Goal: Use online tool/utility: Utilize a website feature to perform a specific function

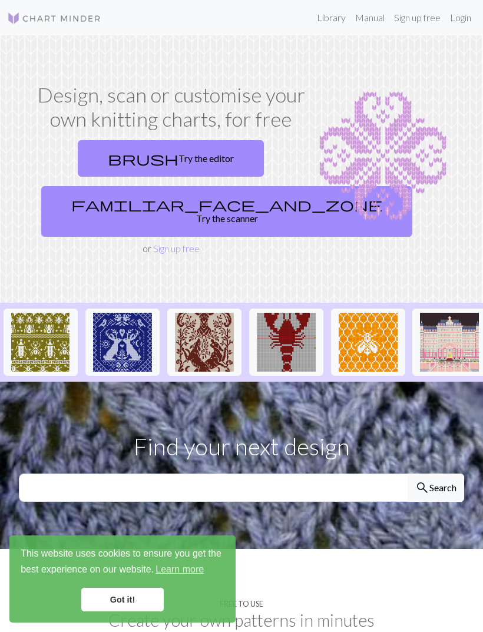
click at [130, 600] on link "Got it!" at bounding box center [122, 600] width 82 height 24
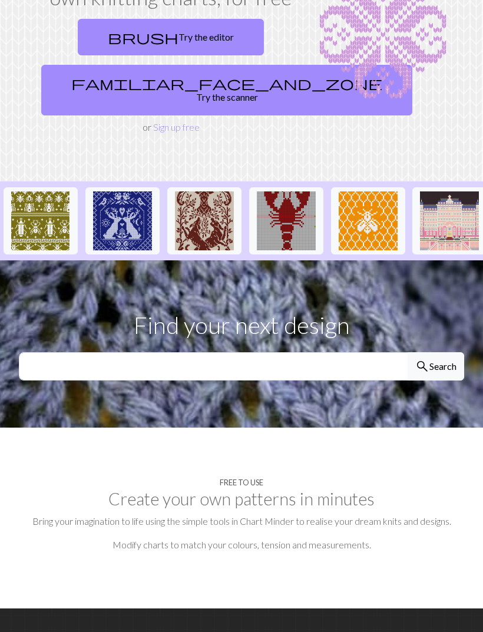
scroll to position [104, 0]
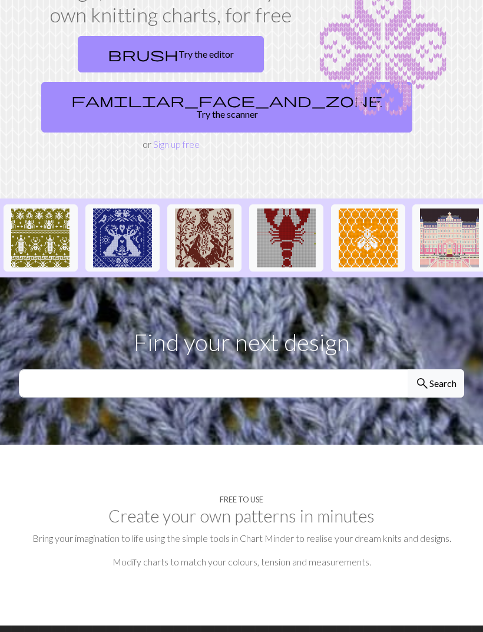
click at [443, 374] on button "search Search" at bounding box center [436, 383] width 57 height 28
click at [55, 369] on input "text" at bounding box center [213, 383] width 389 height 28
click at [436, 370] on button "search Search" at bounding box center [436, 383] width 57 height 28
click at [434, 369] on button "search Search" at bounding box center [436, 383] width 57 height 28
click at [32, 234] on img at bounding box center [40, 238] width 59 height 59
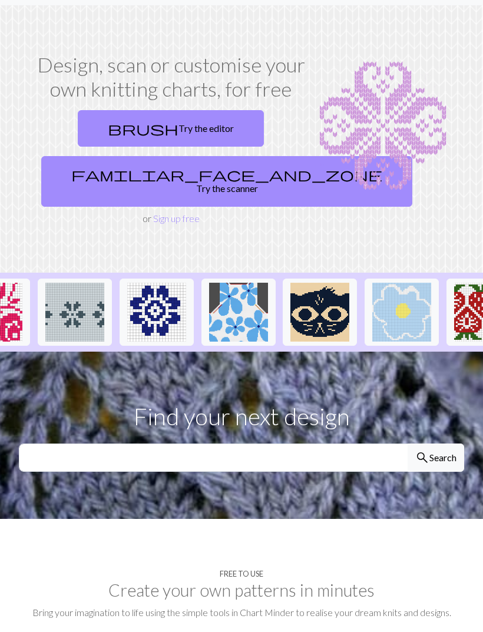
scroll to position [0, 881]
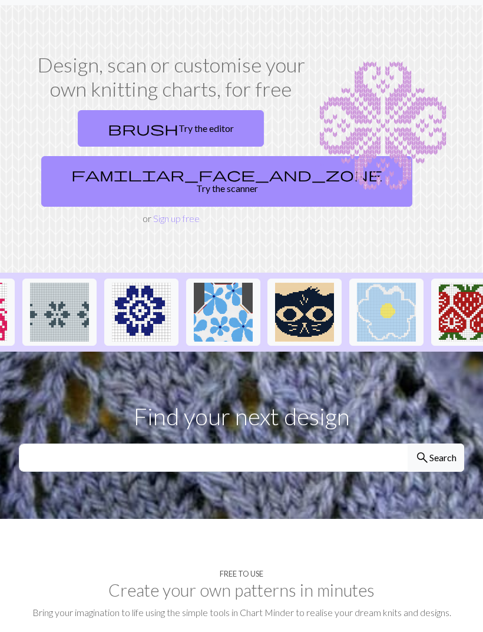
click at [400, 298] on img at bounding box center [386, 312] width 59 height 59
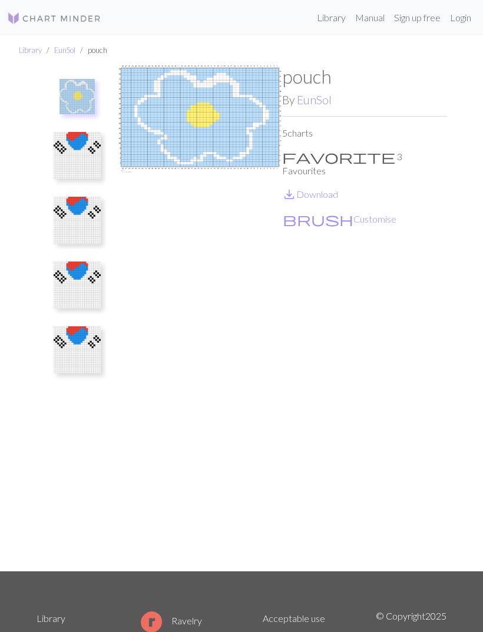
click at [322, 212] on button "brush Customise" at bounding box center [339, 219] width 115 height 15
click at [310, 189] on link "save_alt Download" at bounding box center [310, 194] width 56 height 11
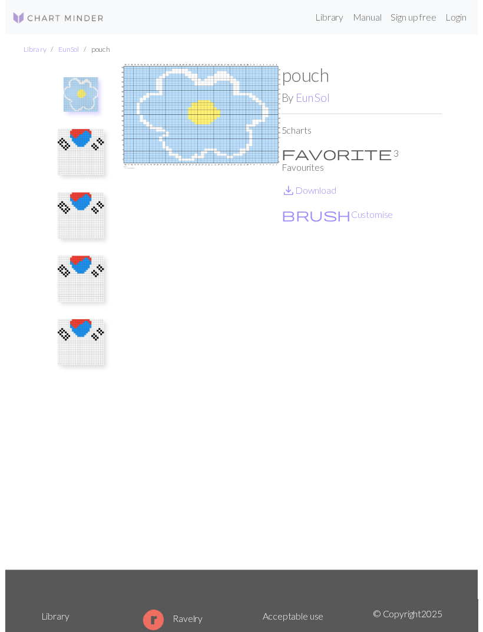
scroll to position [14, 0]
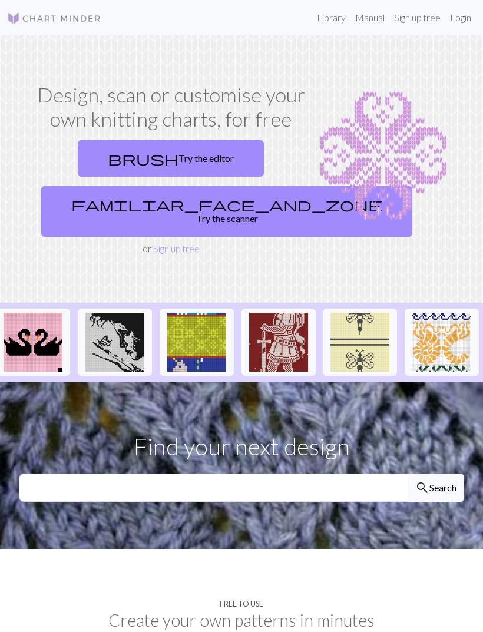
scroll to position [0, 1562]
click at [141, 203] on span "familiar_face_and_zone" at bounding box center [226, 204] width 311 height 16
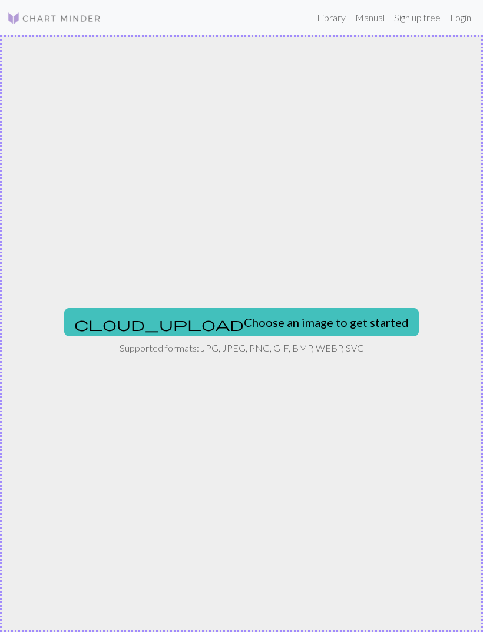
click at [195, 324] on button "cloud_upload Choose an image to get started" at bounding box center [241, 322] width 355 height 28
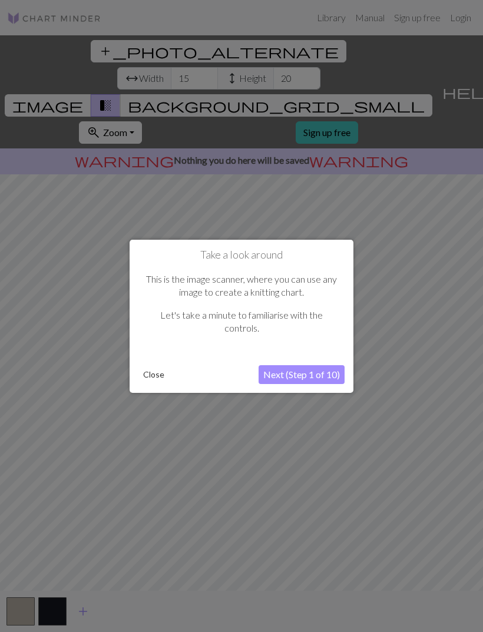
click at [301, 377] on button "Next (Step 1 of 10)" at bounding box center [302, 374] width 86 height 19
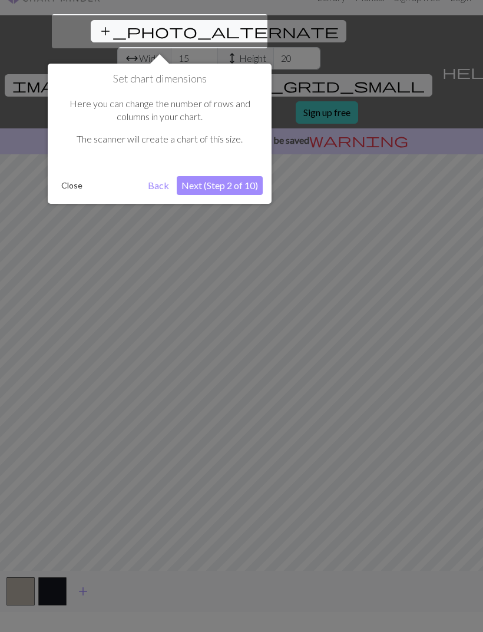
scroll to position [22, 0]
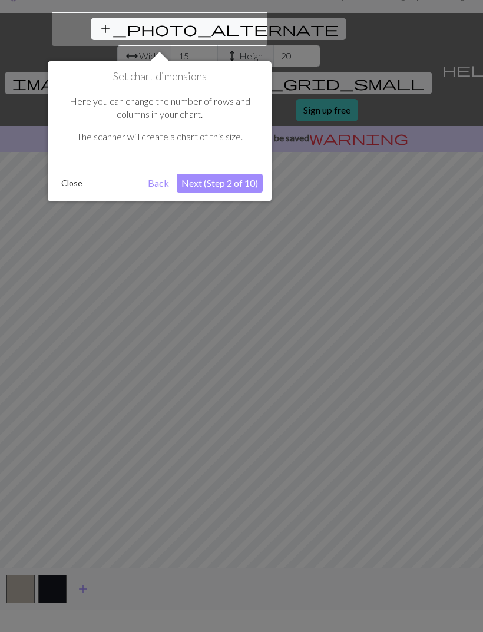
click at [245, 189] on button "Next (Step 2 of 10)" at bounding box center [220, 183] width 86 height 19
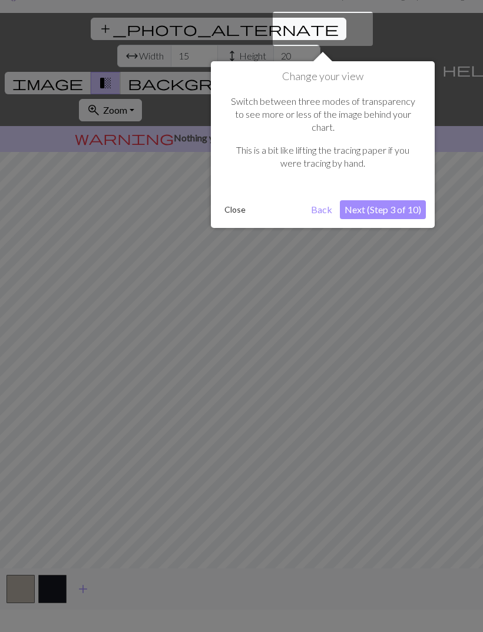
click at [389, 200] on button "Next (Step 3 of 10)" at bounding box center [383, 209] width 86 height 19
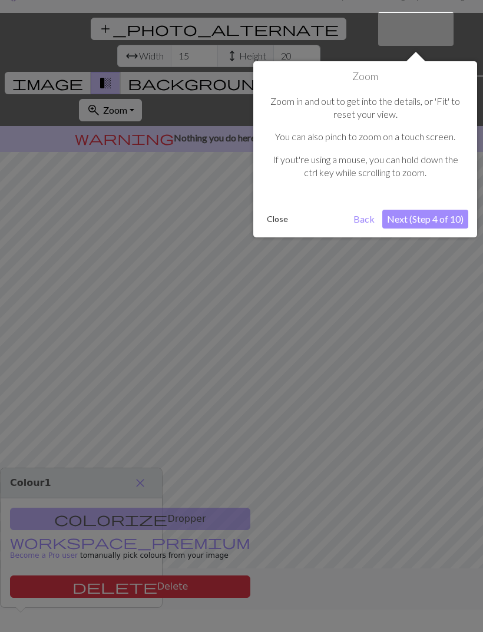
click at [421, 216] on button "Next (Step 4 of 10)" at bounding box center [425, 219] width 86 height 19
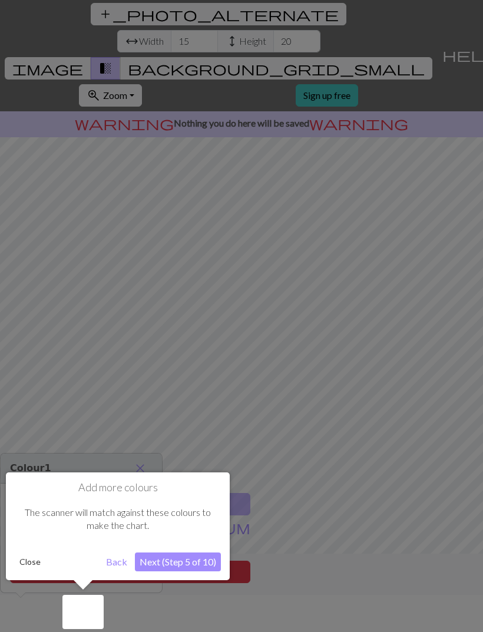
scroll to position [38, 0]
click at [194, 562] on button "Next (Step 5 of 10)" at bounding box center [178, 561] width 86 height 19
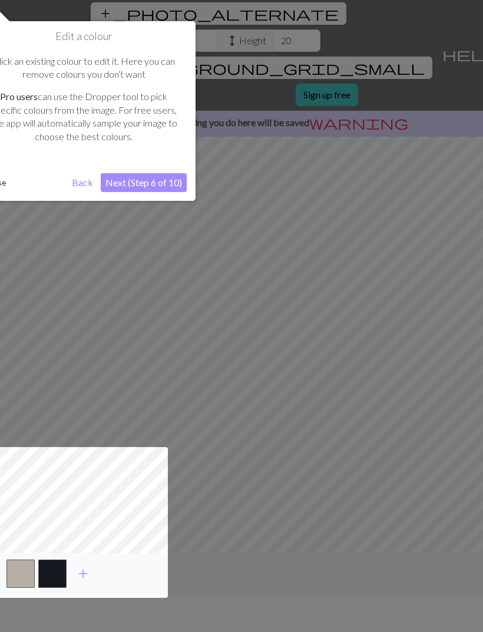
click at [143, 189] on button "Next (Step 6 of 10)" at bounding box center [144, 182] width 86 height 19
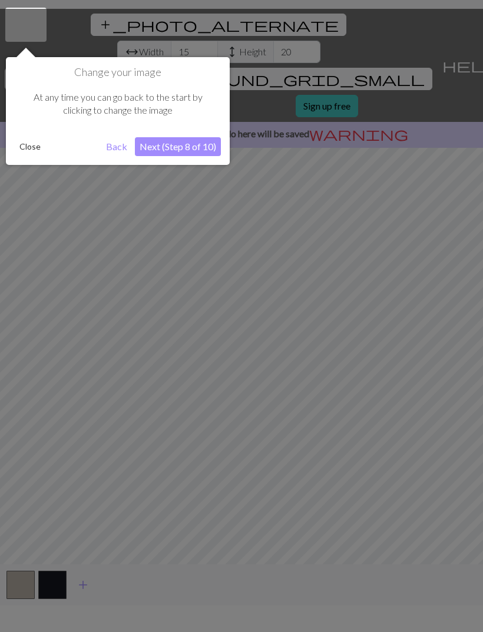
scroll to position [22, 0]
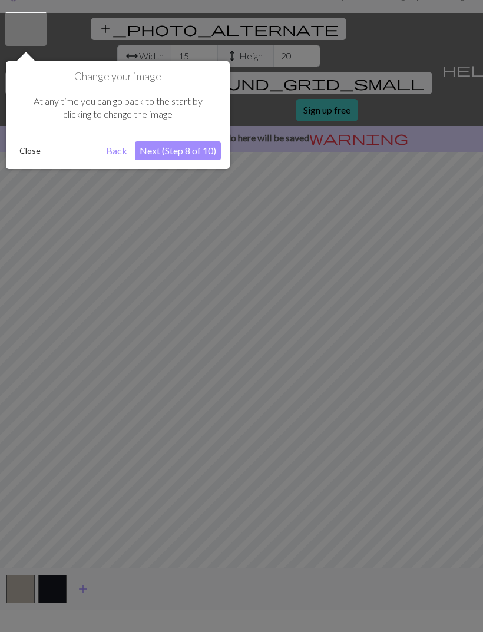
click at [186, 157] on button "Next (Step 8 of 10)" at bounding box center [178, 150] width 86 height 19
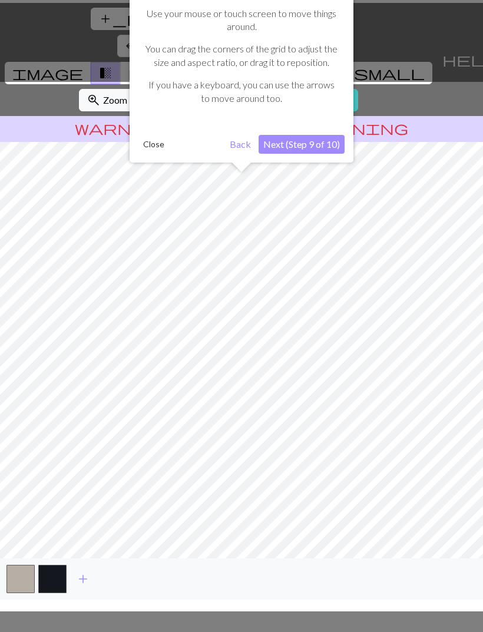
scroll to position [38, 0]
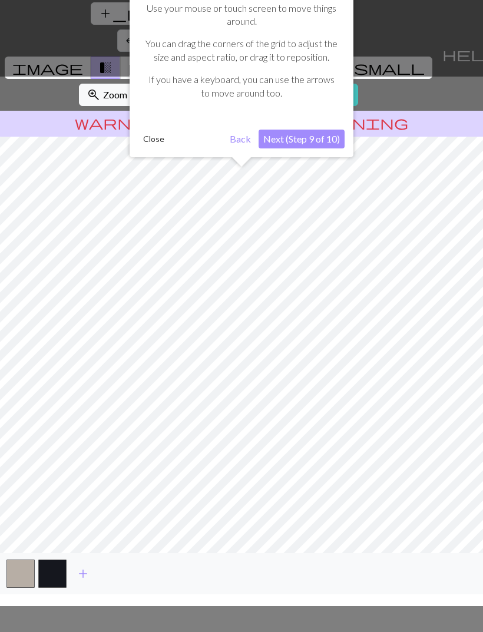
click at [321, 138] on button "Next (Step 9 of 10)" at bounding box center [302, 139] width 86 height 19
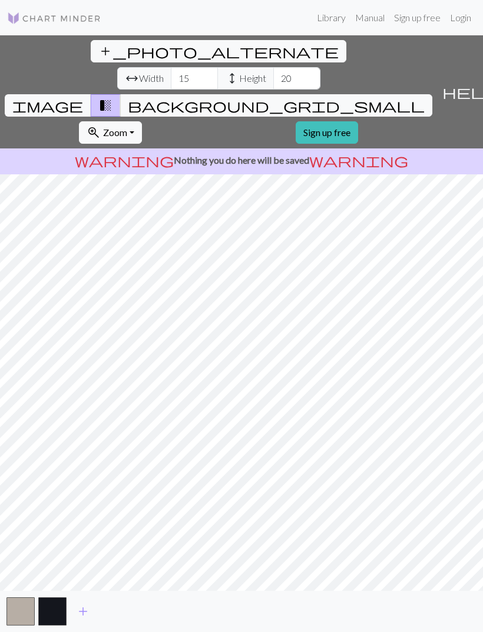
click at [142, 121] on button "zoom_in Zoom Zoom" at bounding box center [110, 132] width 63 height 22
click at [98, 43] on span "add_photo_alternate" at bounding box center [218, 51] width 240 height 16
